Goal: Download file/media

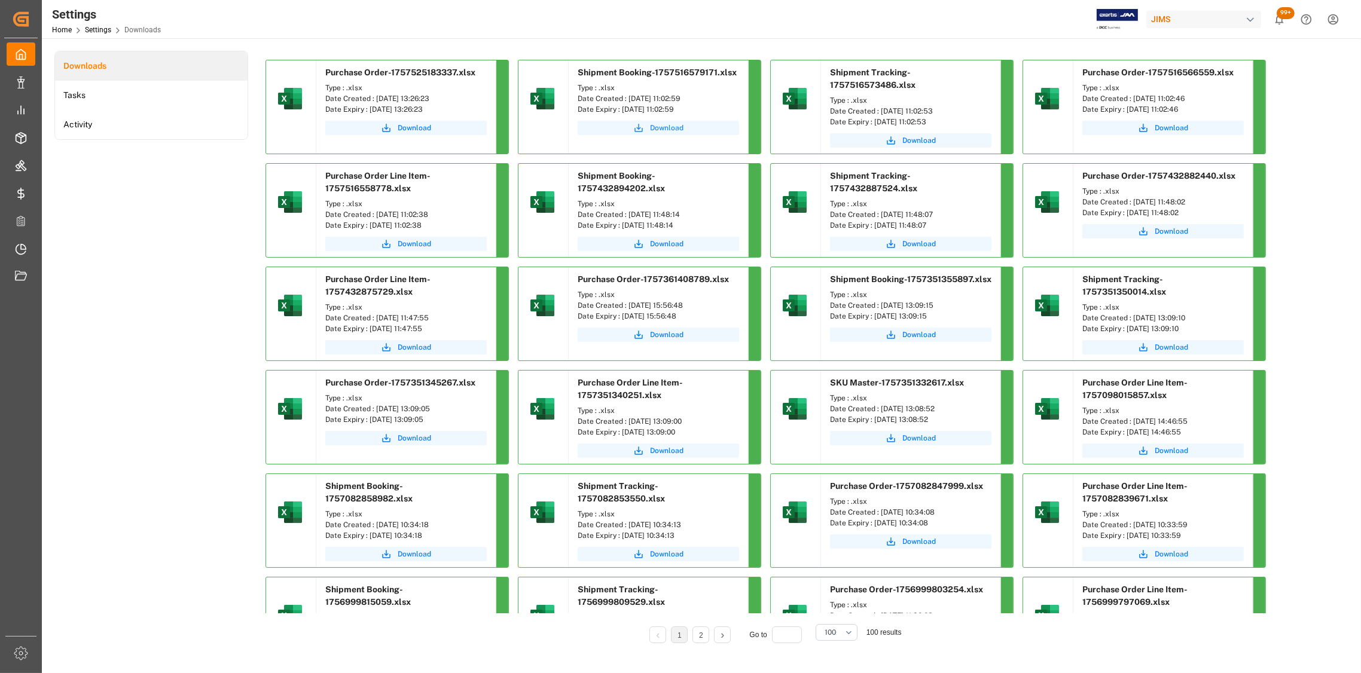
click at [661, 126] on span "Download" at bounding box center [666, 128] width 33 height 11
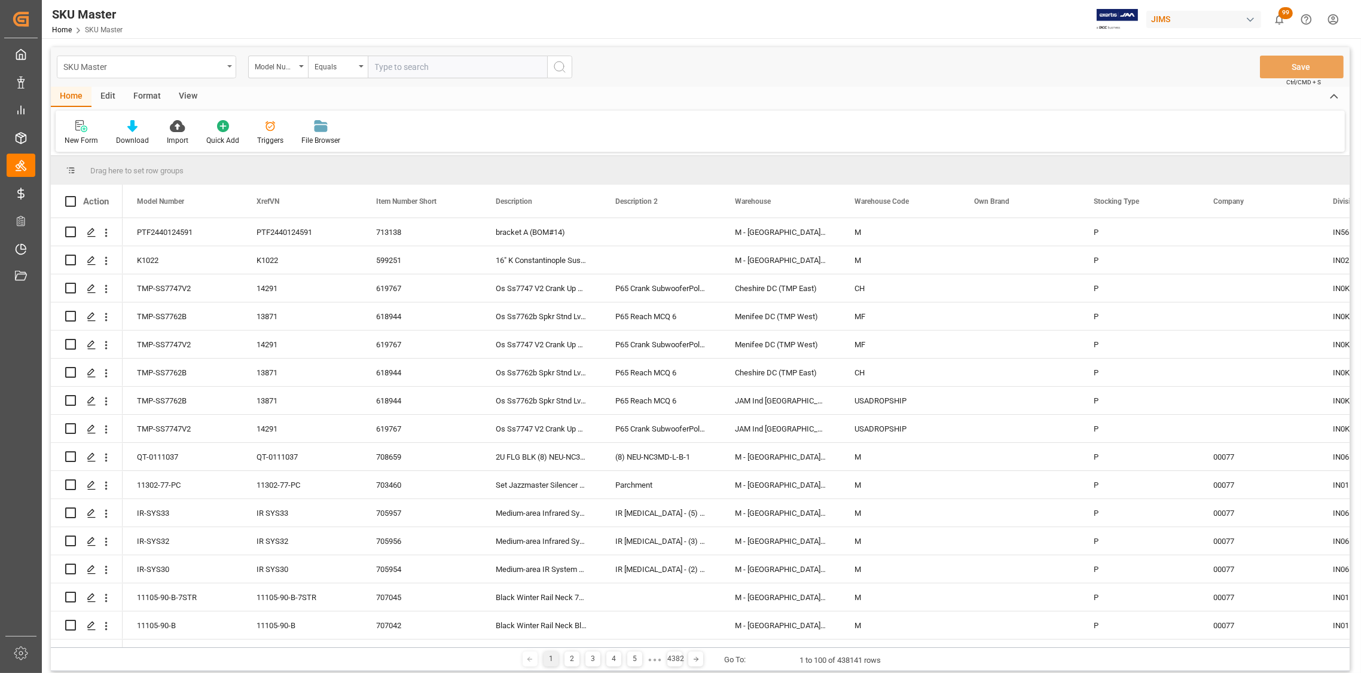
click at [225, 62] on div "SKU Master" at bounding box center [146, 67] width 179 height 23
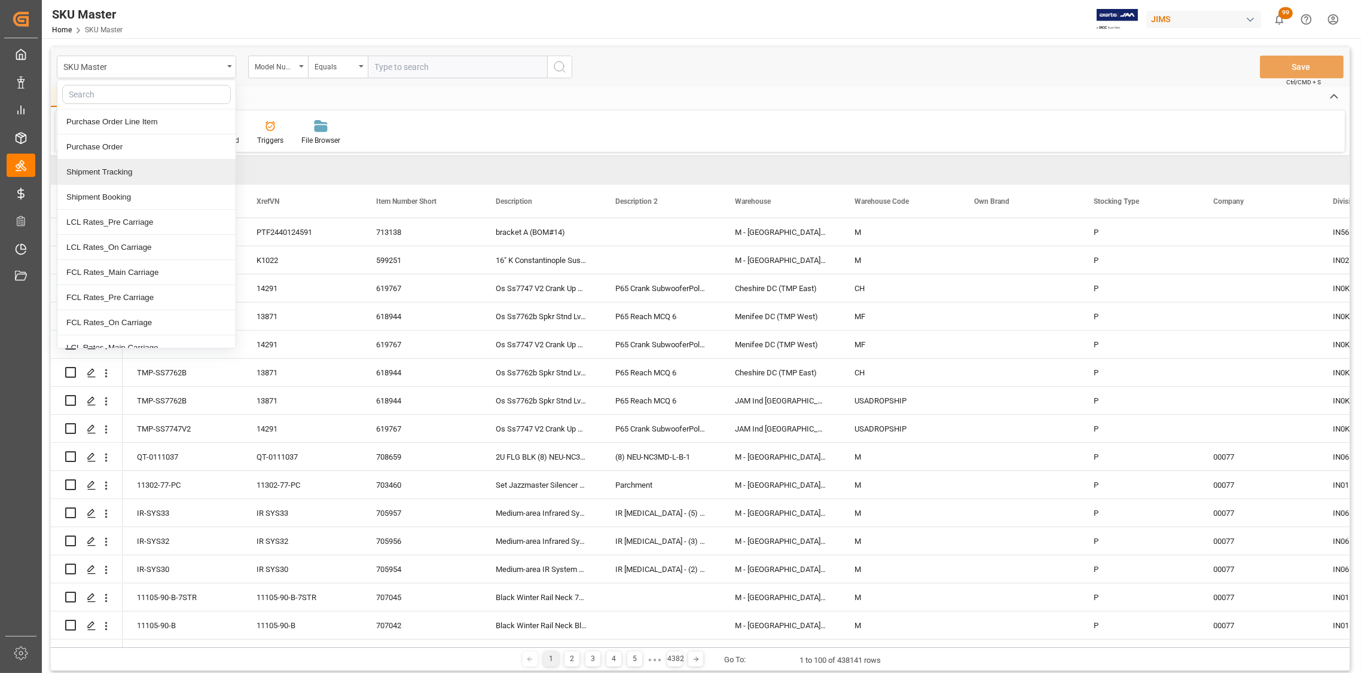
click at [113, 170] on div "Shipment Tracking" at bounding box center [146, 172] width 178 height 25
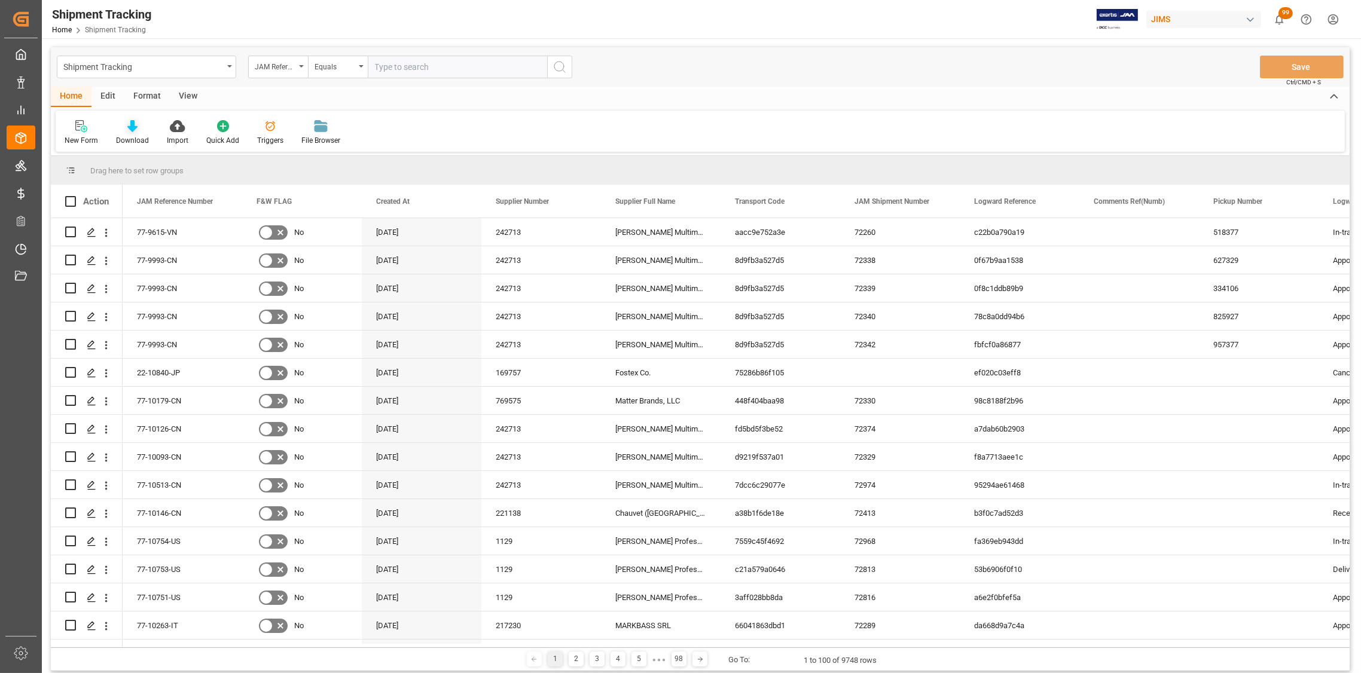
click at [127, 127] on icon at bounding box center [132, 126] width 10 height 12
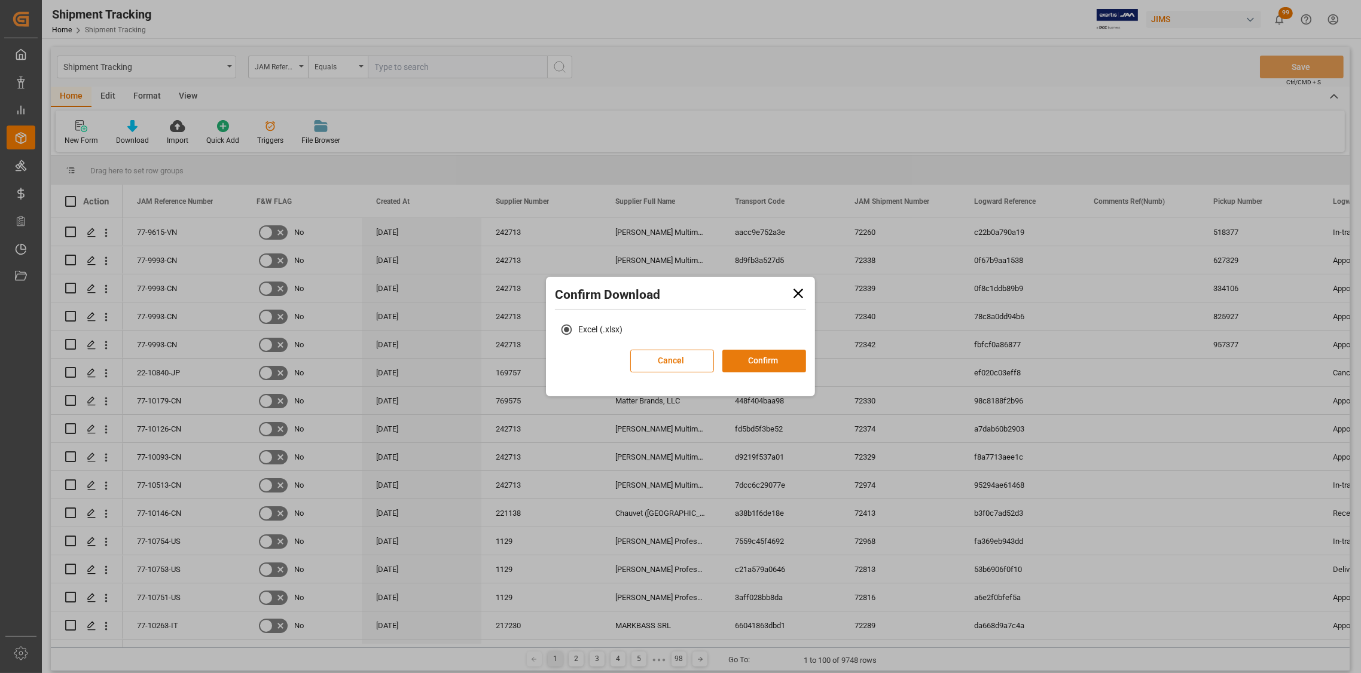
click at [783, 364] on button "Confirm" at bounding box center [764, 361] width 84 height 23
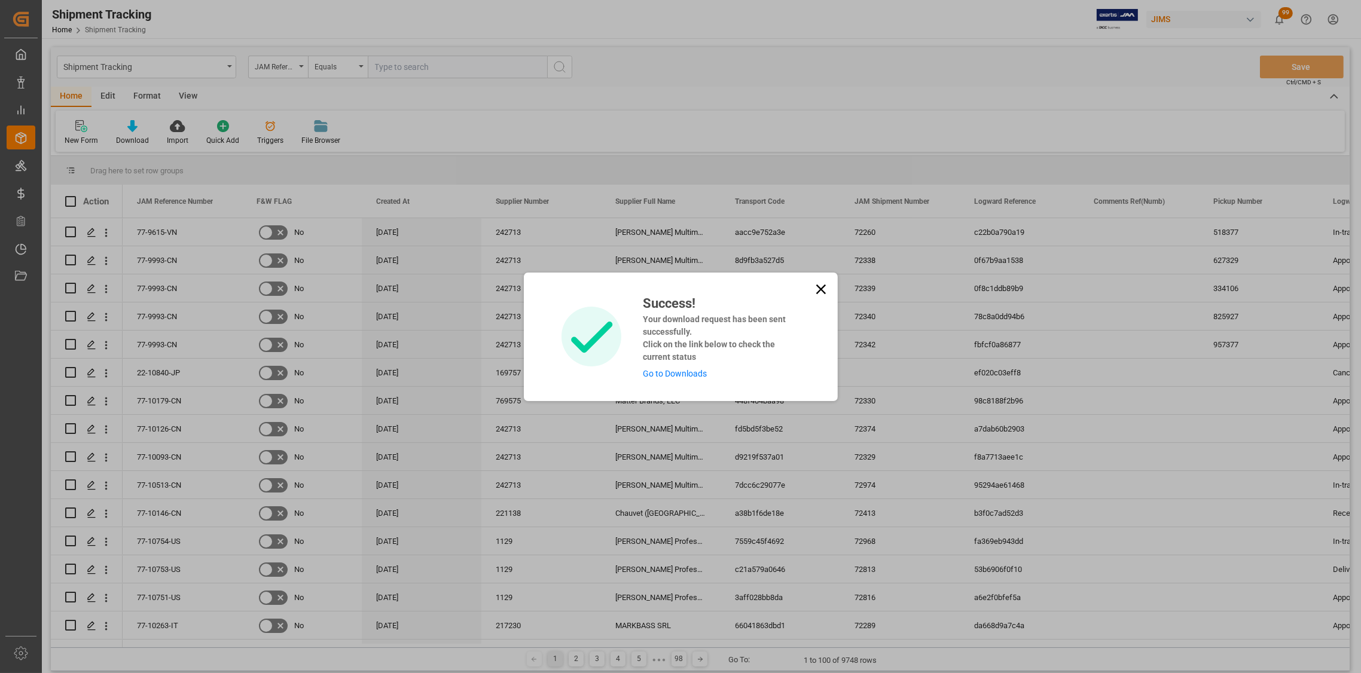
click at [683, 377] on link "Go to Downloads" at bounding box center [675, 374] width 64 height 10
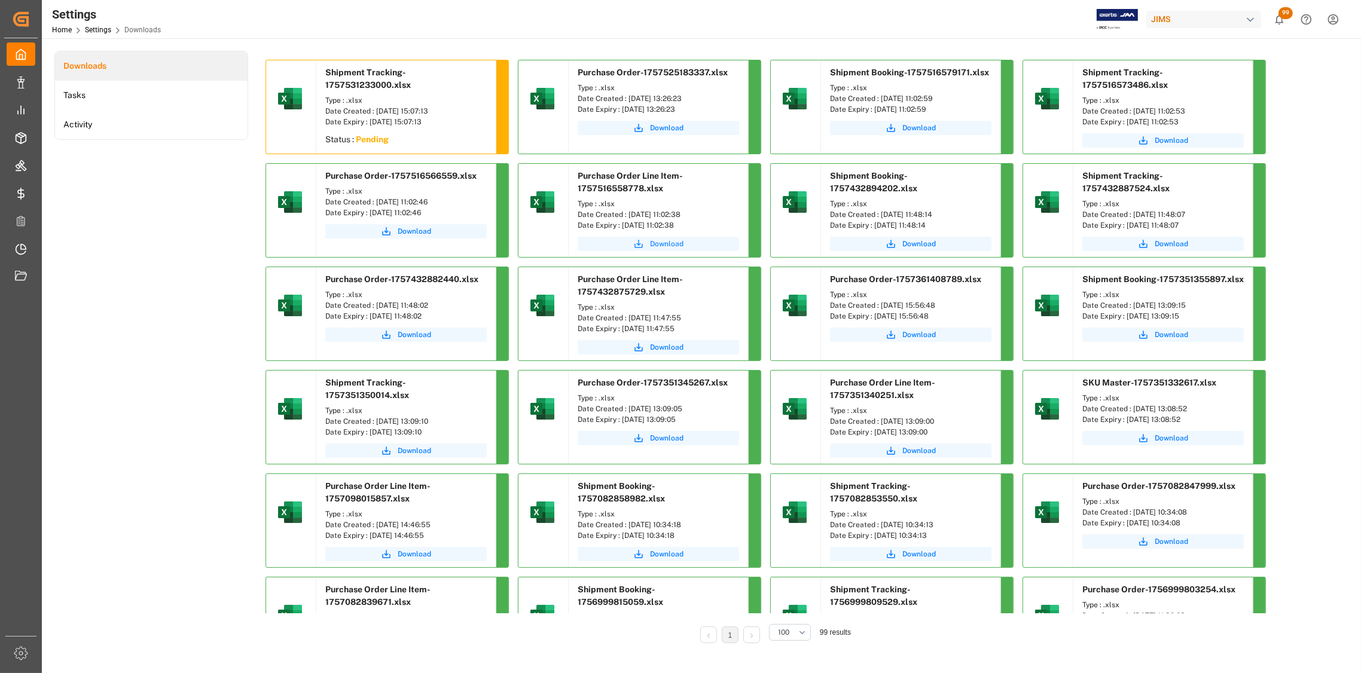
click at [663, 243] on span "Download" at bounding box center [666, 244] width 33 height 11
click at [412, 233] on span "Download" at bounding box center [414, 231] width 33 height 11
click at [1169, 139] on span "Download" at bounding box center [1171, 140] width 33 height 11
